Goal: Find specific fact: Find specific fact

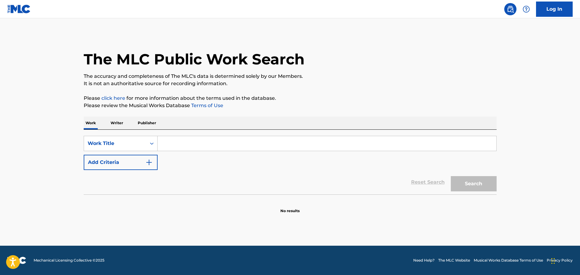
click at [193, 146] on input "Search Form" at bounding box center [327, 143] width 339 height 15
paste input "be my baby"
type input "be my baby"
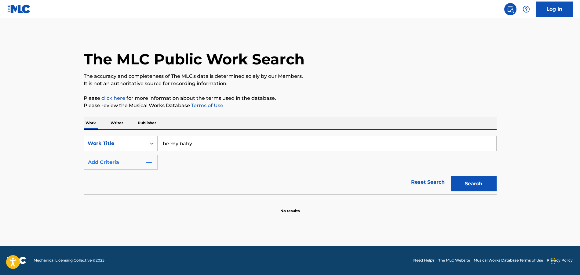
click at [150, 160] on img "Search Form" at bounding box center [149, 162] width 7 height 7
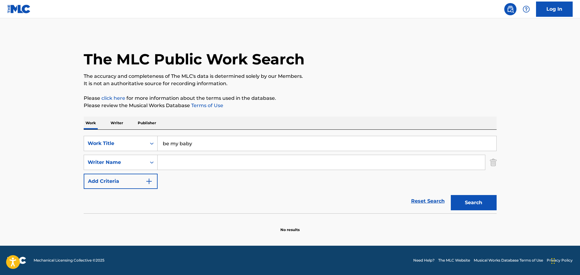
click at [208, 167] on input "Search Form" at bounding box center [322, 162] width 328 height 15
type input "R"
type input "[PERSON_NAME]"
click at [451, 195] on button "Search" at bounding box center [474, 202] width 46 height 15
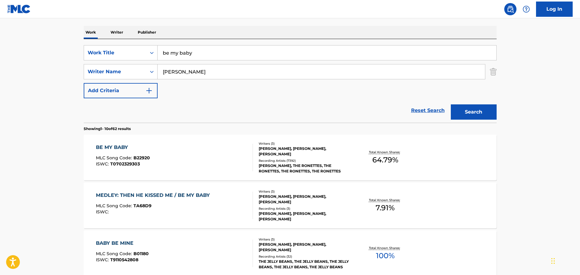
scroll to position [91, 0]
click at [117, 146] on div "BE MY BABY" at bounding box center [123, 146] width 54 height 7
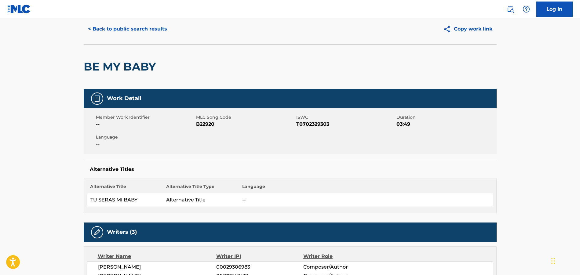
scroll to position [31, 0]
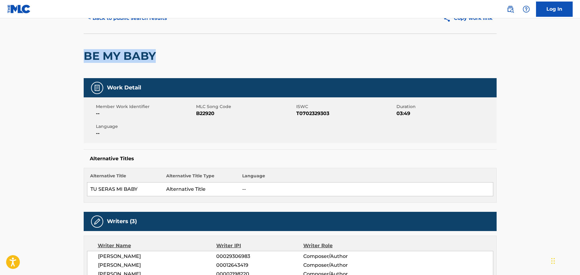
drag, startPoint x: 157, startPoint y: 57, endPoint x: 84, endPoint y: 59, distance: 72.8
click at [84, 59] on h2 "BE MY BABY" at bounding box center [121, 56] width 75 height 14
copy h2 "BE MY BABY"
